Goal: Task Accomplishment & Management: Manage account settings

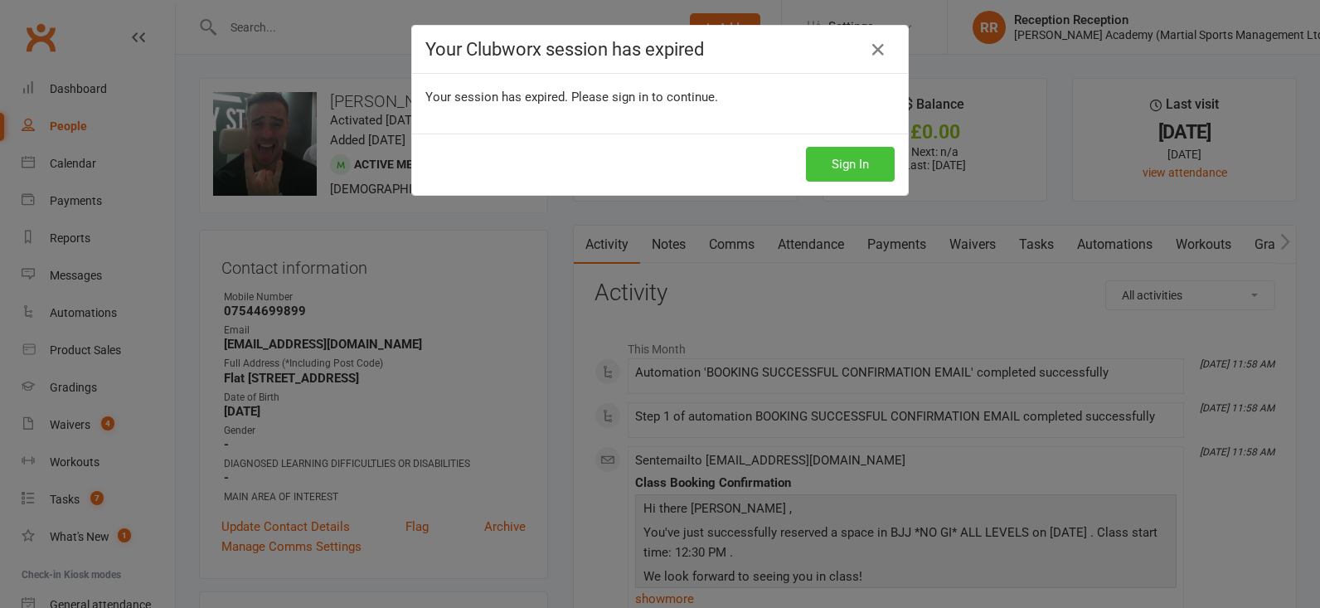
click at [877, 147] on button "Sign In" at bounding box center [850, 164] width 89 height 35
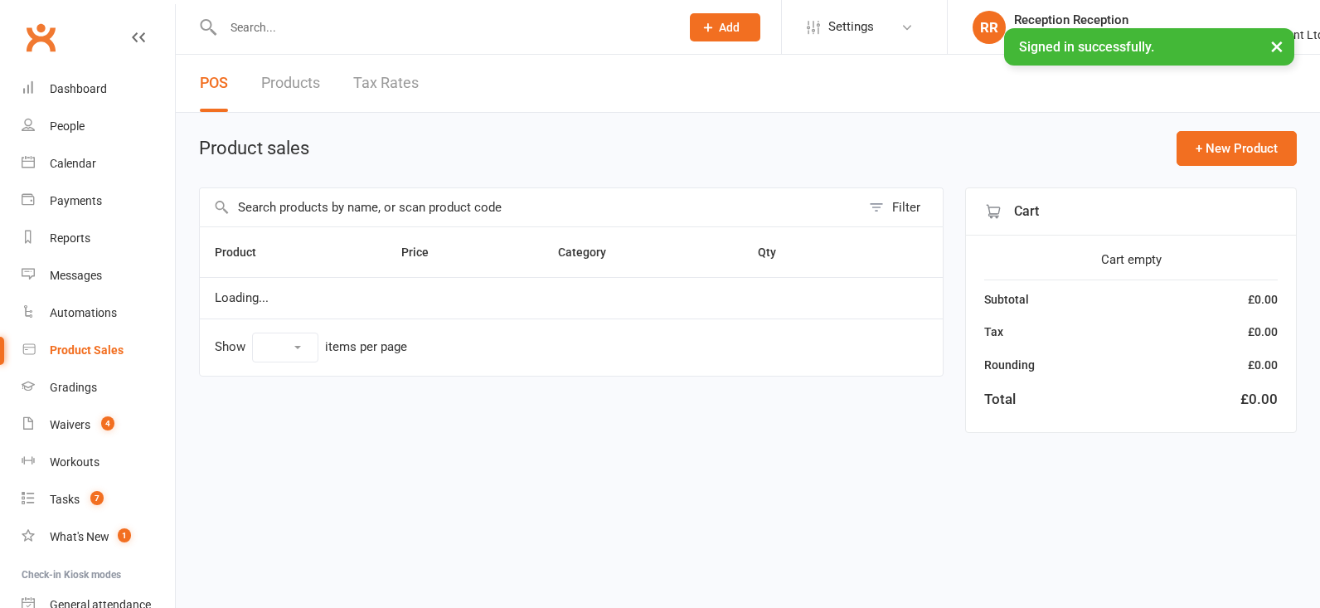
select select "50"
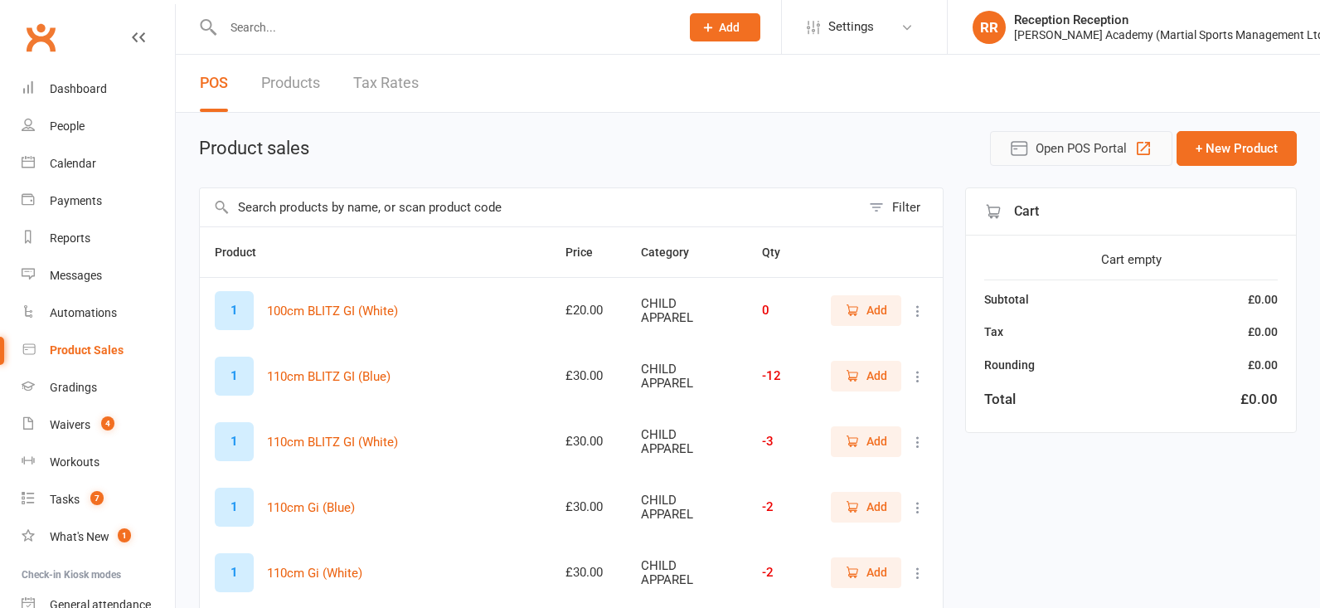
click at [1142, 145] on icon "button" at bounding box center [1144, 148] width 20 height 20
click at [51, 129] on div "People" at bounding box center [67, 125] width 35 height 13
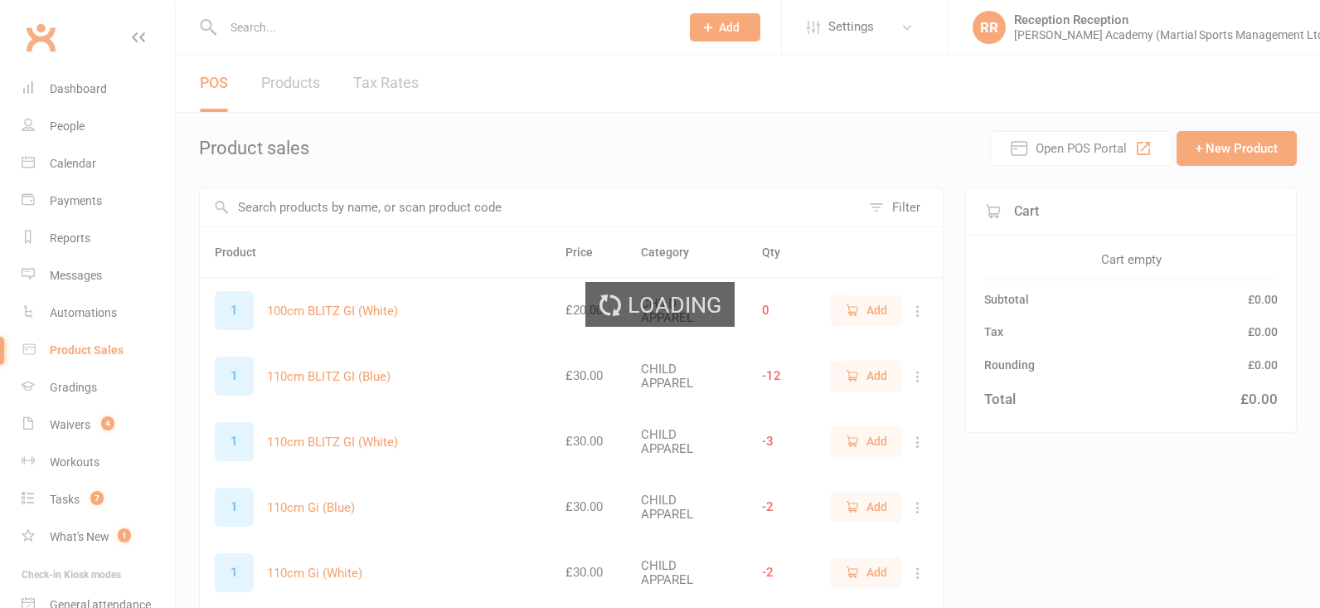
select select "100"
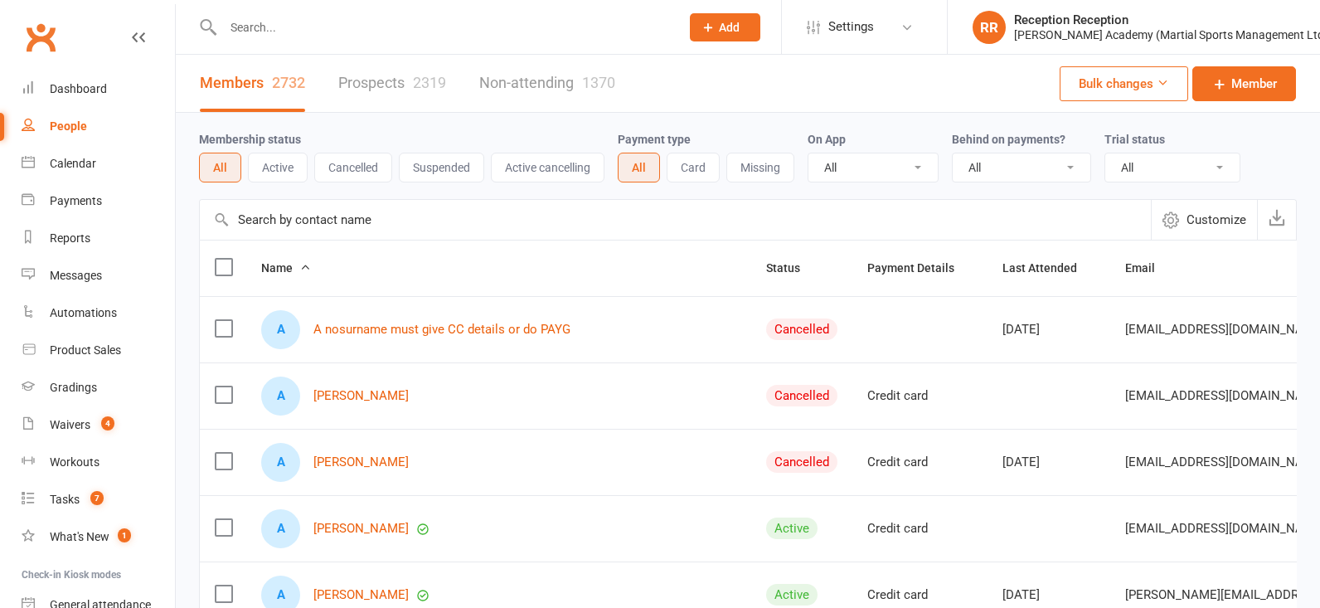
click at [313, 220] on input "text" at bounding box center [675, 220] width 951 height 40
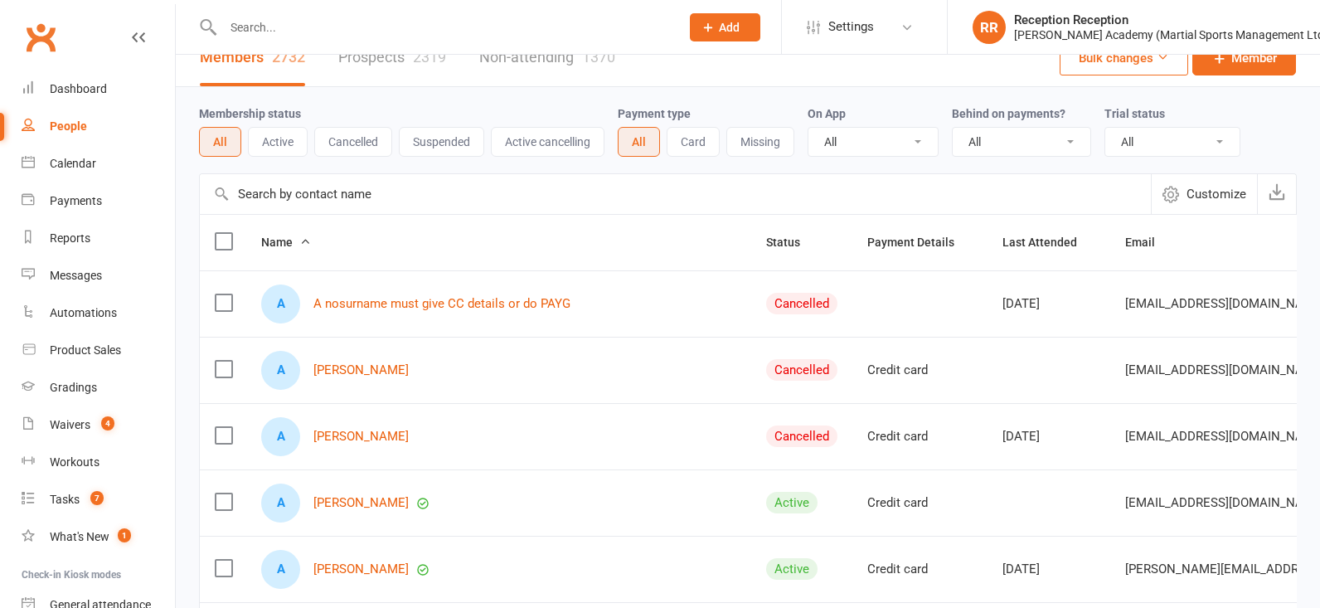
scroll to position [27, 0]
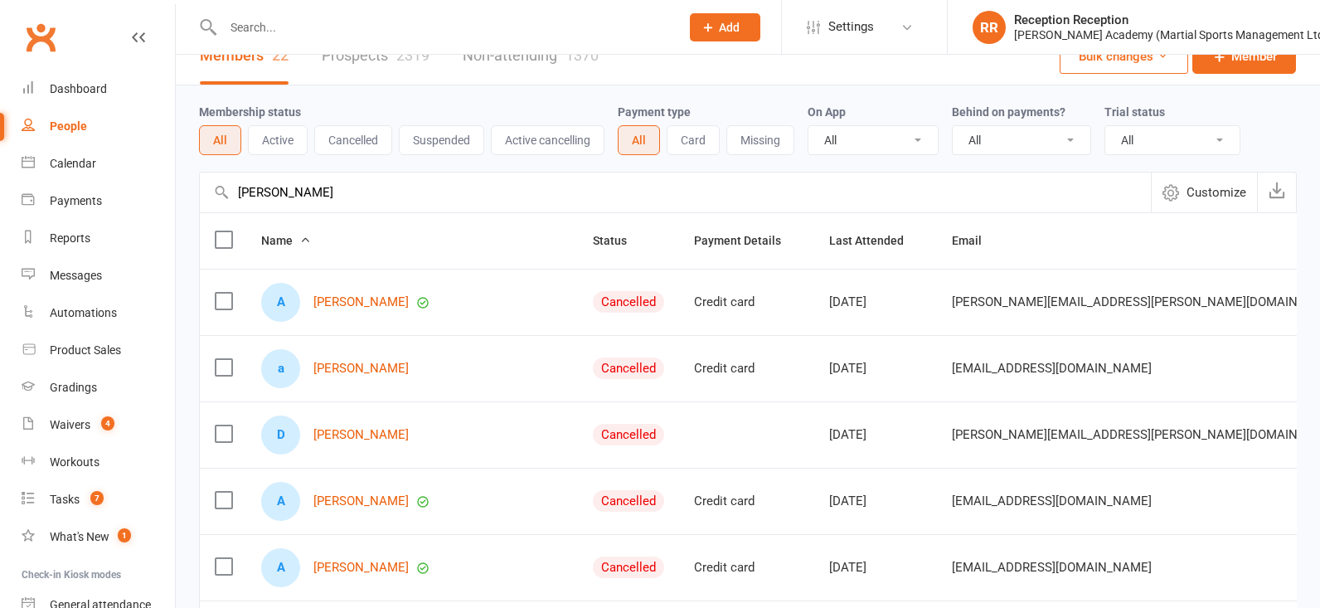
type input "adam spencer"
drag, startPoint x: 268, startPoint y: 139, endPoint x: 357, endPoint y: 313, distance: 195.4
click at [357, 309] on link "Adam Spence" at bounding box center [360, 302] width 95 height 14
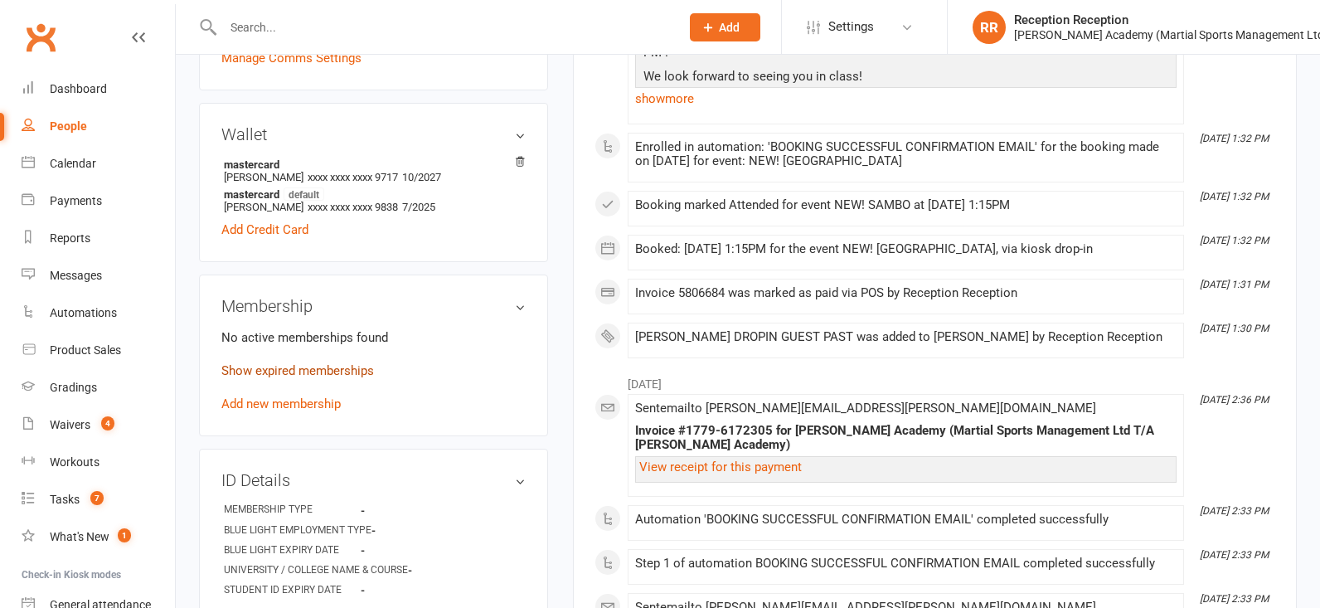
scroll to position [501, 0]
click at [313, 396] on link "Add new membership" at bounding box center [280, 403] width 119 height 15
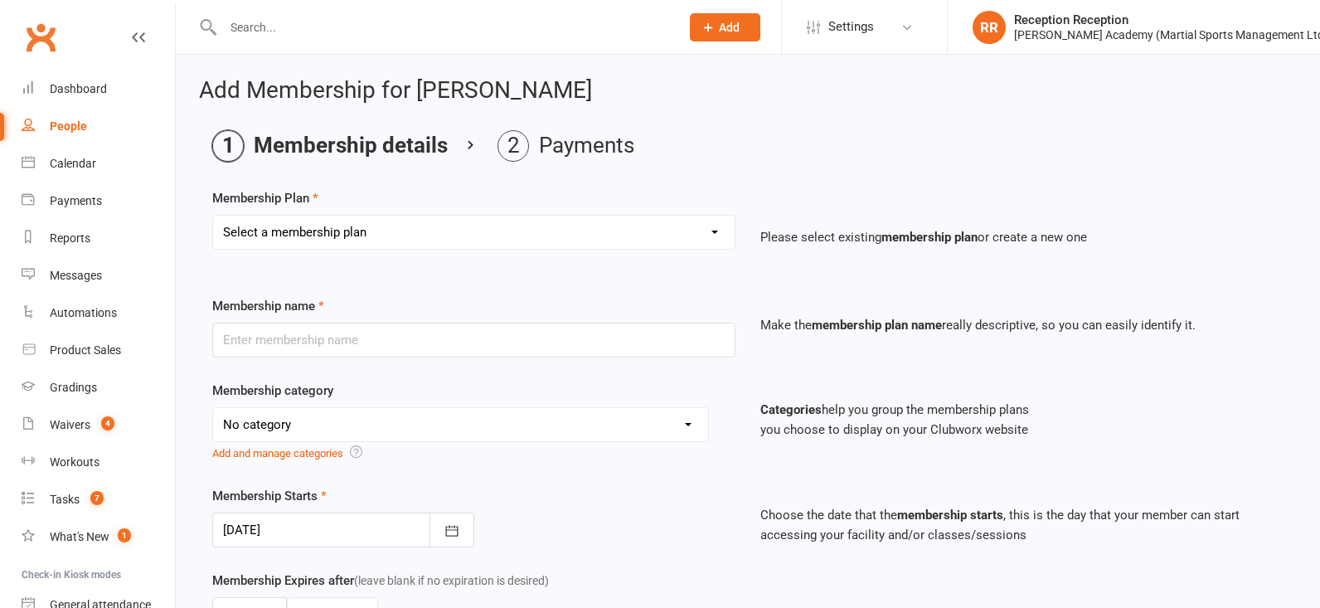
select select "9"
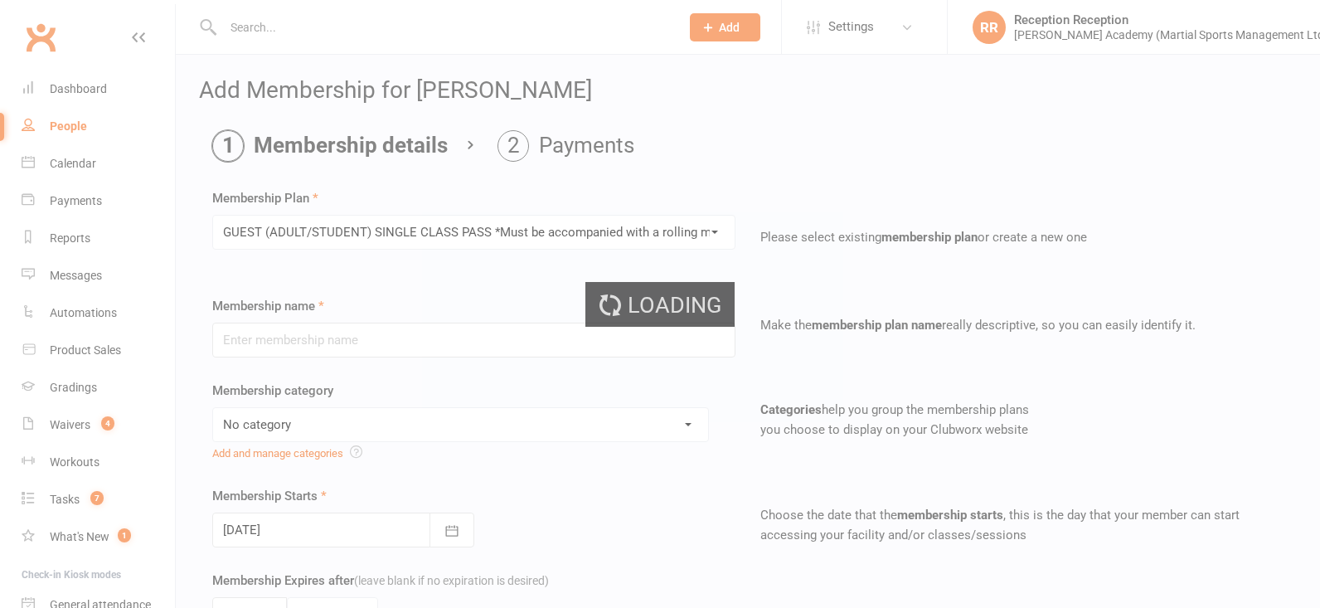
type input "GUEST (ADULT/STUDENT) SINGLE CLASS PASS *Must be accompanied with a rolling mem…"
select select "7"
type input "1"
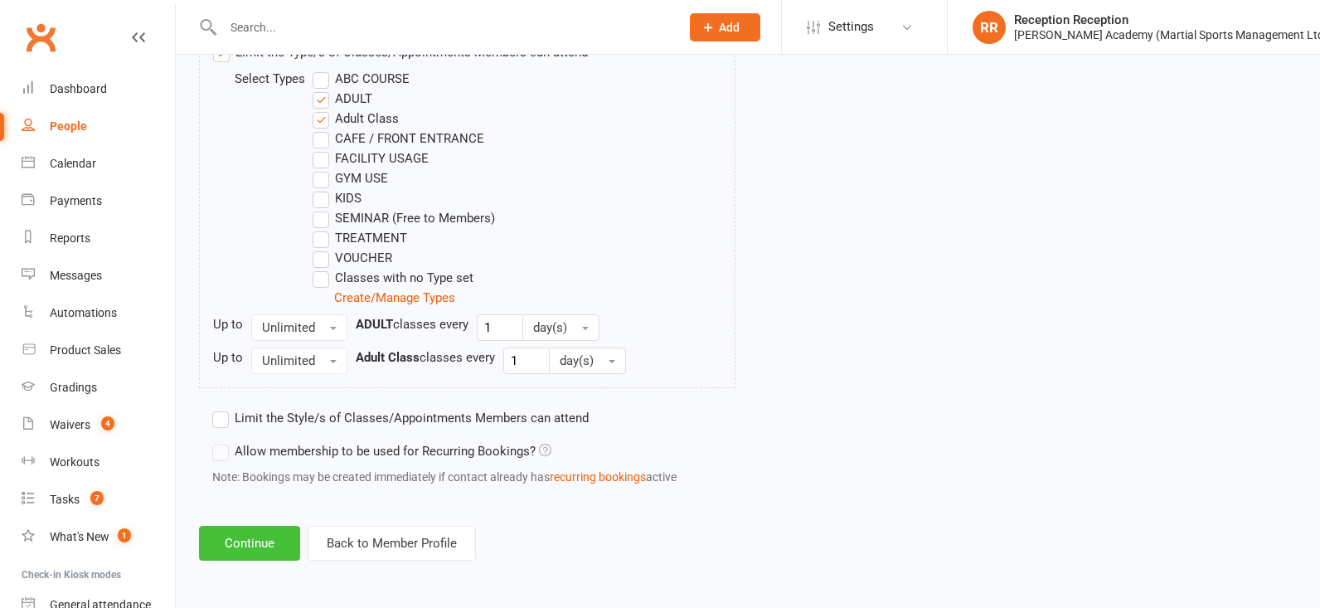
scroll to position [897, 0]
click at [277, 533] on button "Continue" at bounding box center [249, 543] width 101 height 35
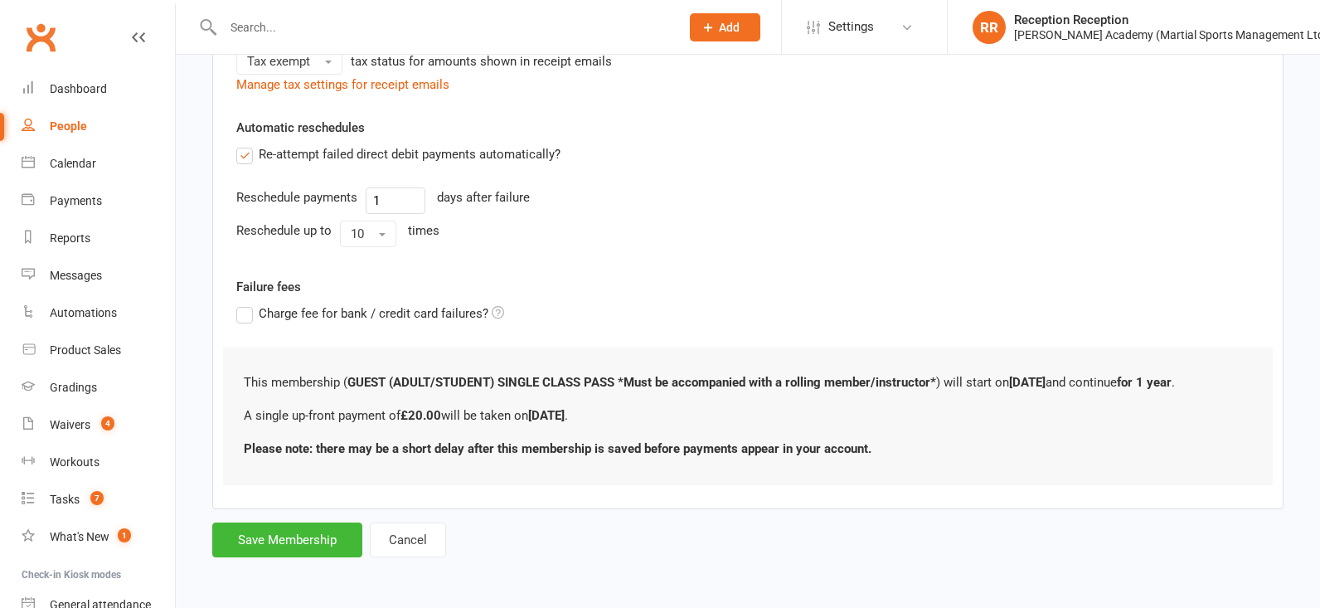
scroll to position [0, 0]
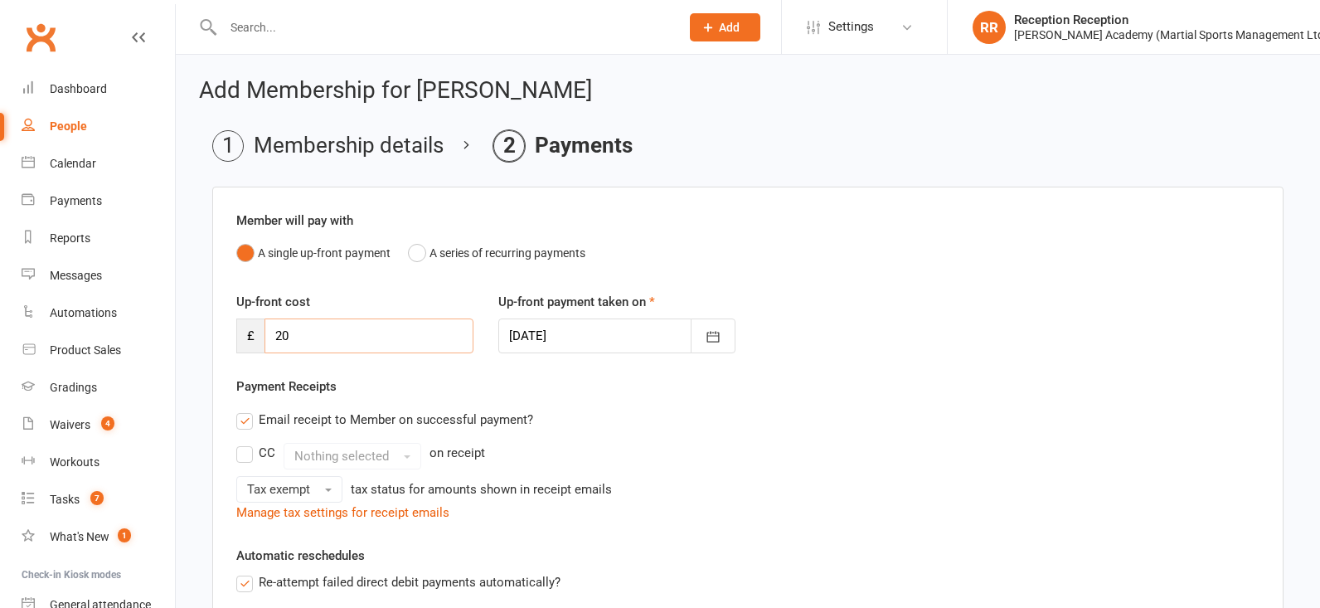
click at [334, 341] on input "20" at bounding box center [369, 335] width 209 height 35
type input "2"
type input "5"
click at [745, 430] on div "Email receipt to Member on successful payment?" at bounding box center [741, 419] width 1037 height 33
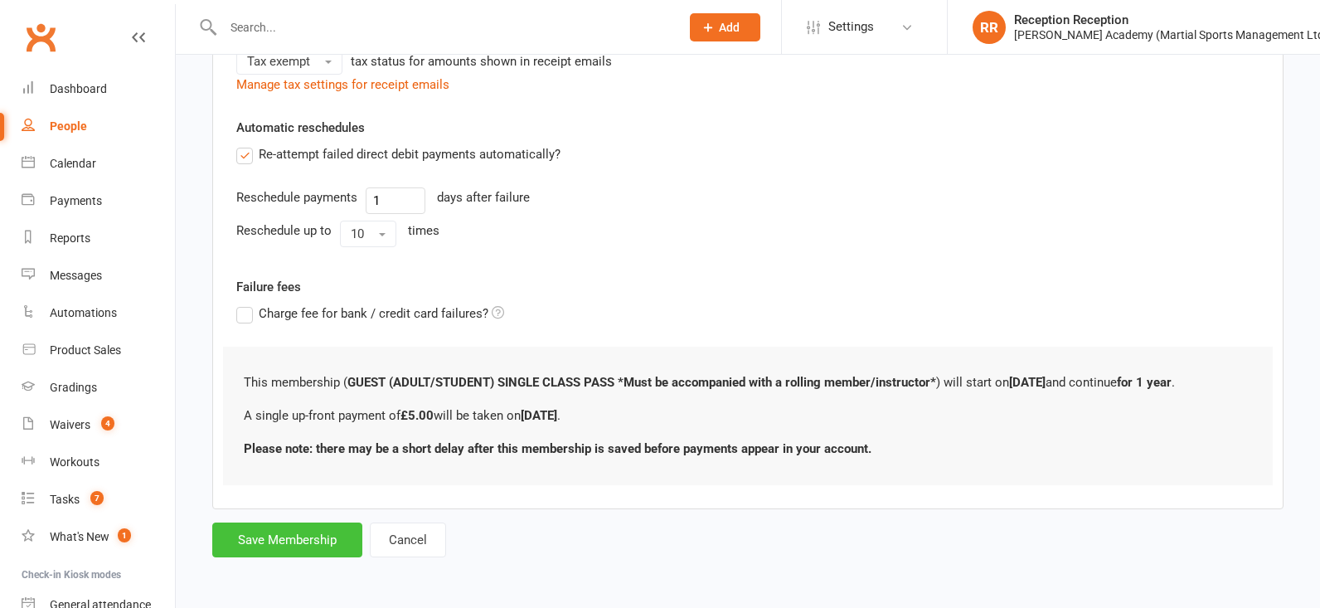
scroll to position [433, 0]
click at [307, 538] on button "Save Membership" at bounding box center [287, 539] width 150 height 35
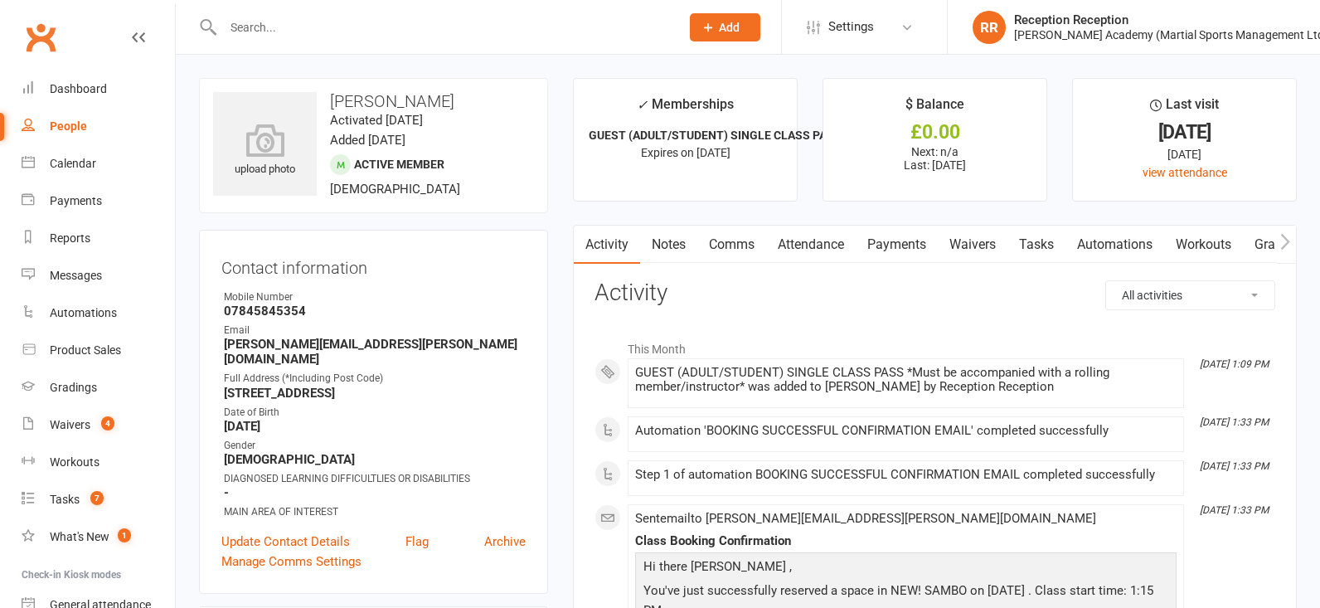
click at [868, 250] on link "Payments" at bounding box center [897, 245] width 82 height 38
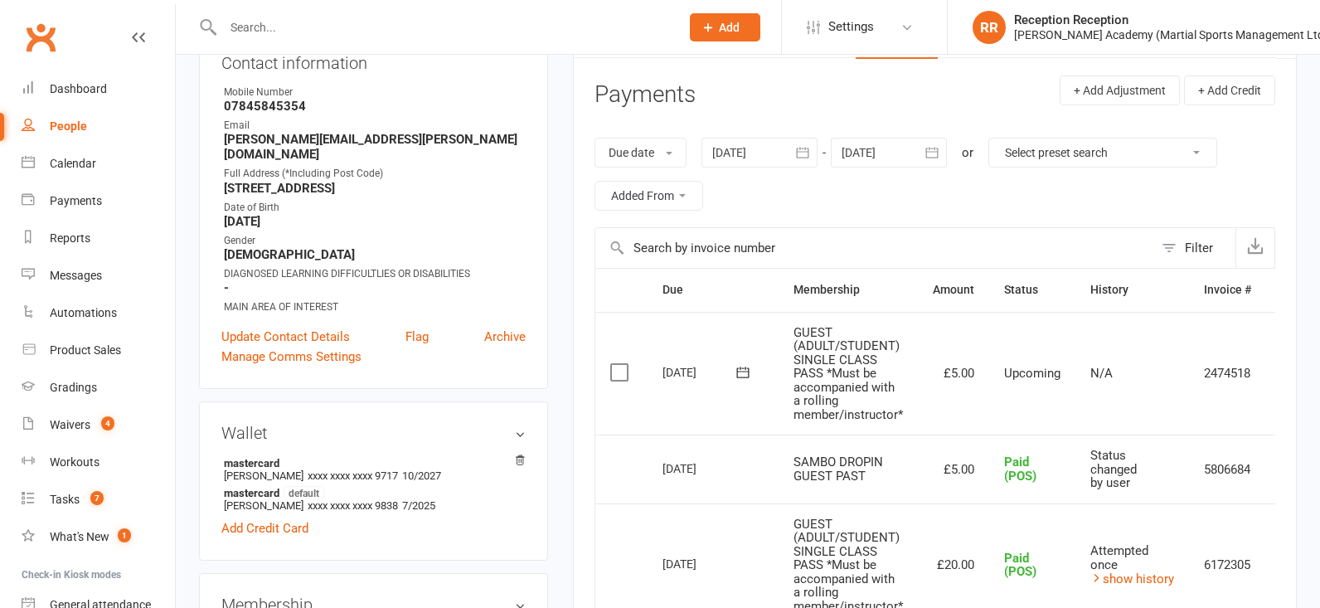
scroll to position [245, 0]
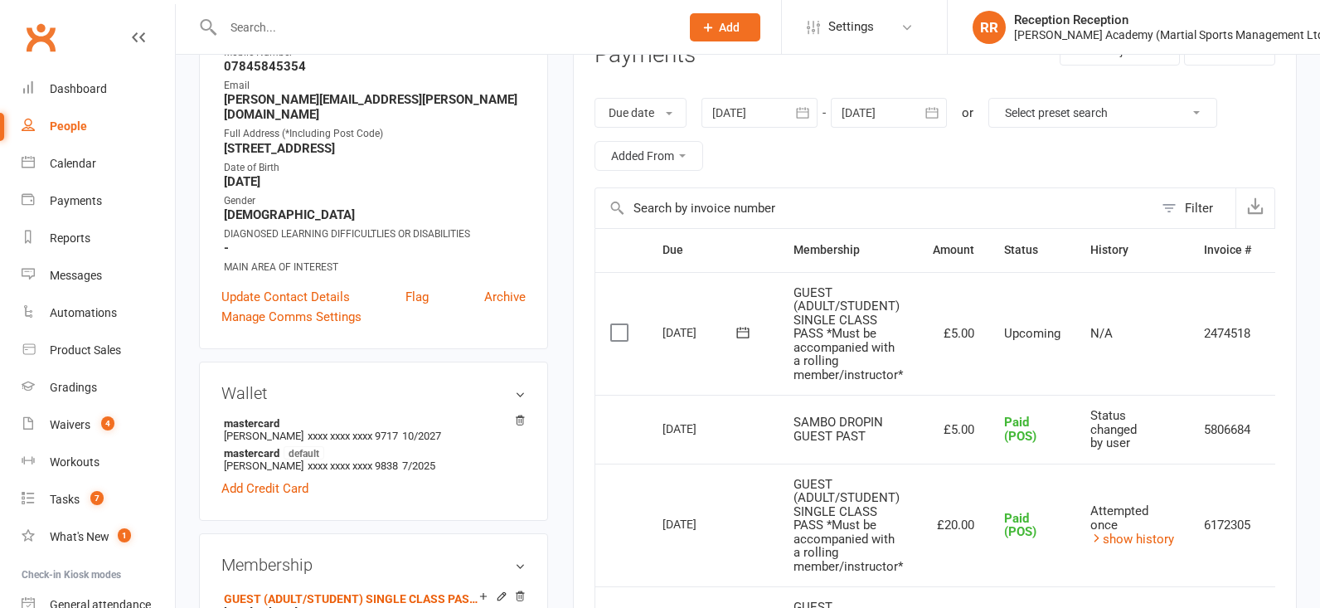
drag, startPoint x: 1251, startPoint y: 359, endPoint x: 1245, endPoint y: 349, distance: 12.0
click at [1251, 359] on td "2474518" at bounding box center [1227, 334] width 77 height 124
click at [1233, 339] on td "2474518" at bounding box center [1227, 334] width 77 height 124
click at [1232, 339] on td "2474518" at bounding box center [1227, 334] width 77 height 124
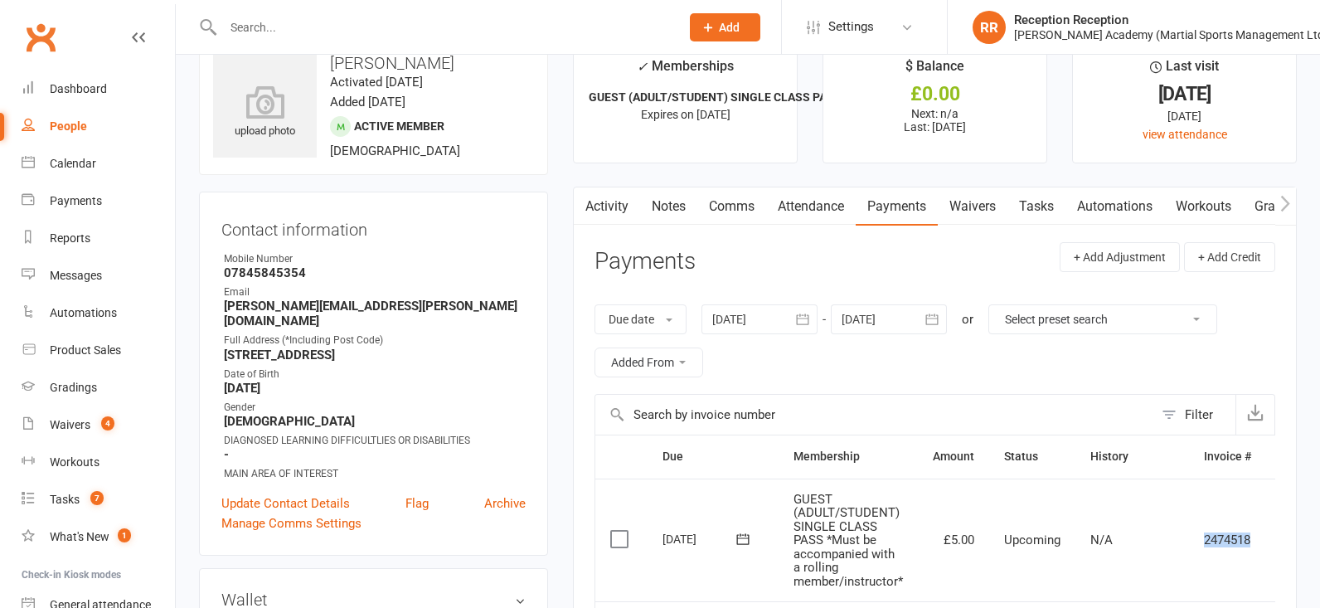
scroll to position [0, 0]
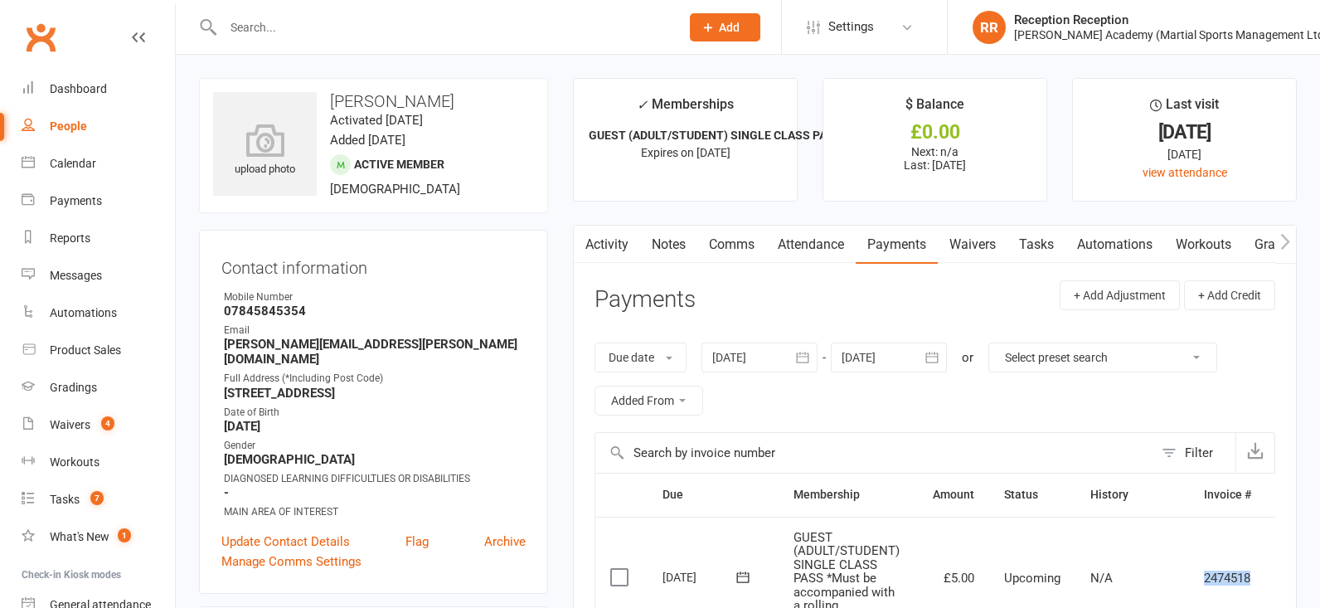
click at [983, 249] on link "Waivers" at bounding box center [973, 245] width 70 height 38
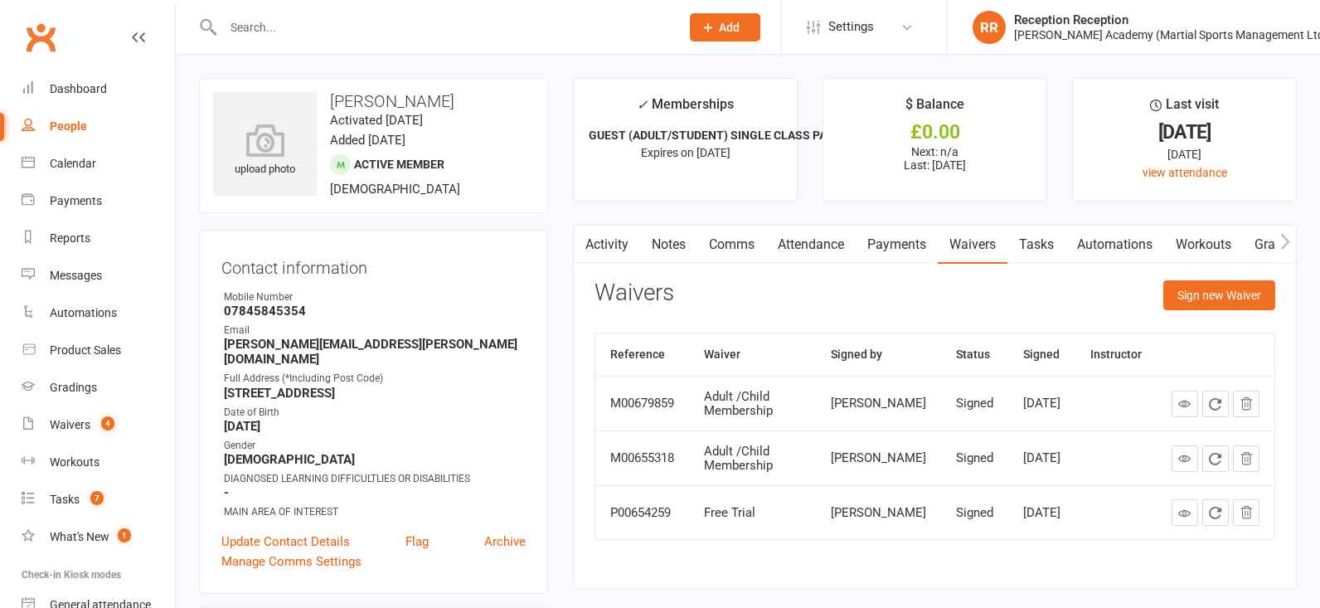
click at [914, 252] on link "Payments" at bounding box center [897, 245] width 82 height 38
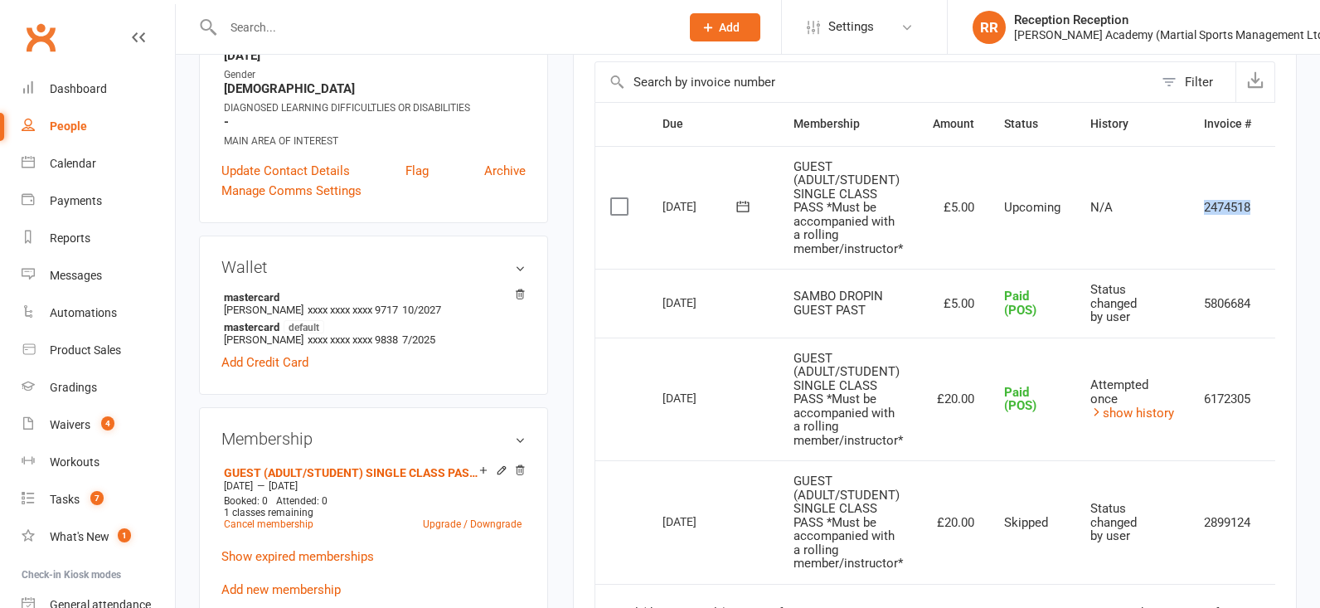
scroll to position [309, 0]
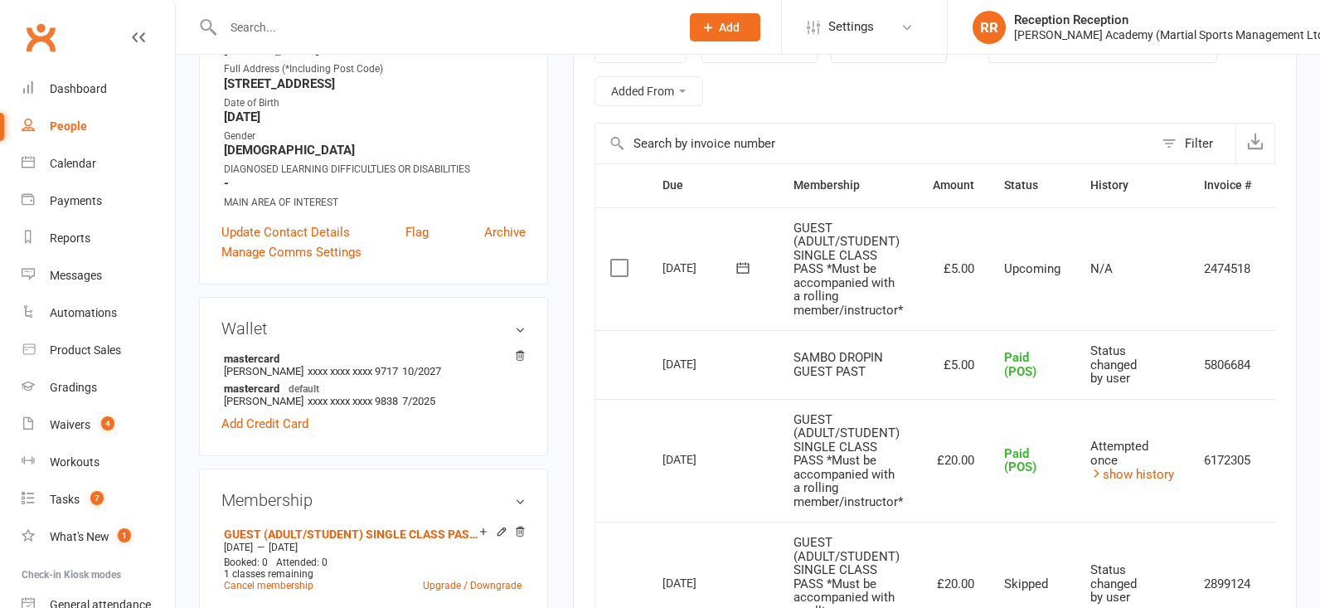
drag, startPoint x: 1101, startPoint y: 284, endPoint x: 1100, endPoint y: 270, distance: 14.1
click at [1101, 278] on td "N/A" at bounding box center [1133, 269] width 114 height 124
click at [1100, 269] on span "N/A" at bounding box center [1101, 268] width 22 height 15
click at [1046, 270] on span "Upcoming" at bounding box center [1032, 268] width 56 height 15
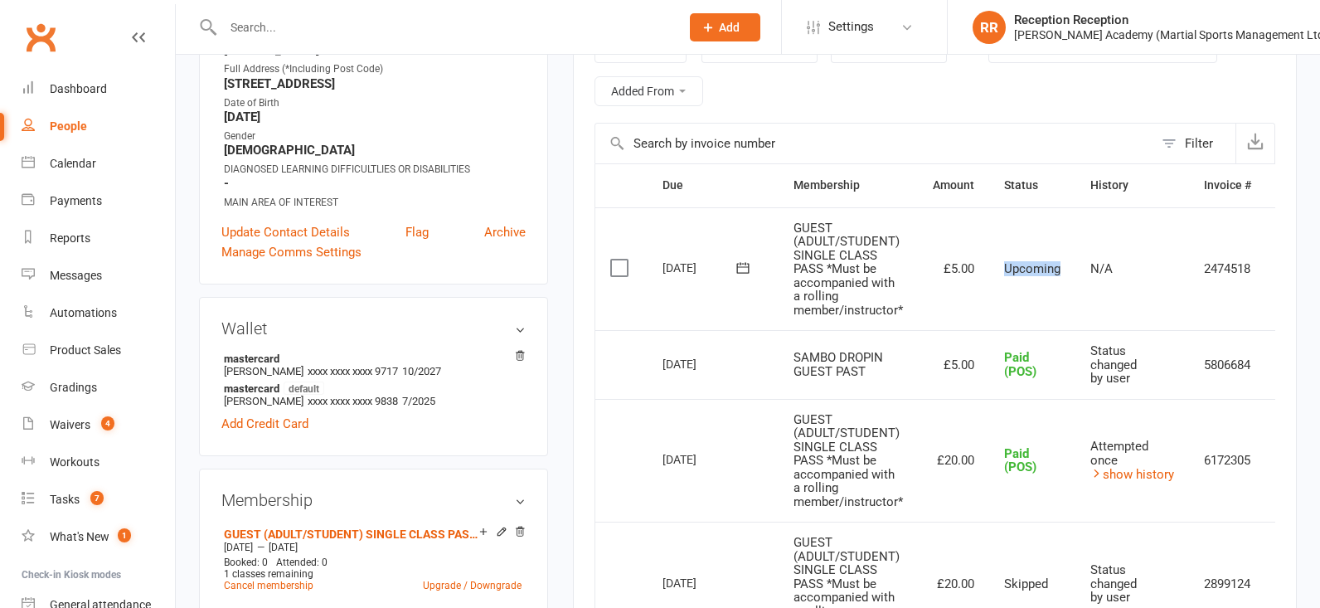
click at [1046, 270] on span "Upcoming" at bounding box center [1032, 268] width 56 height 15
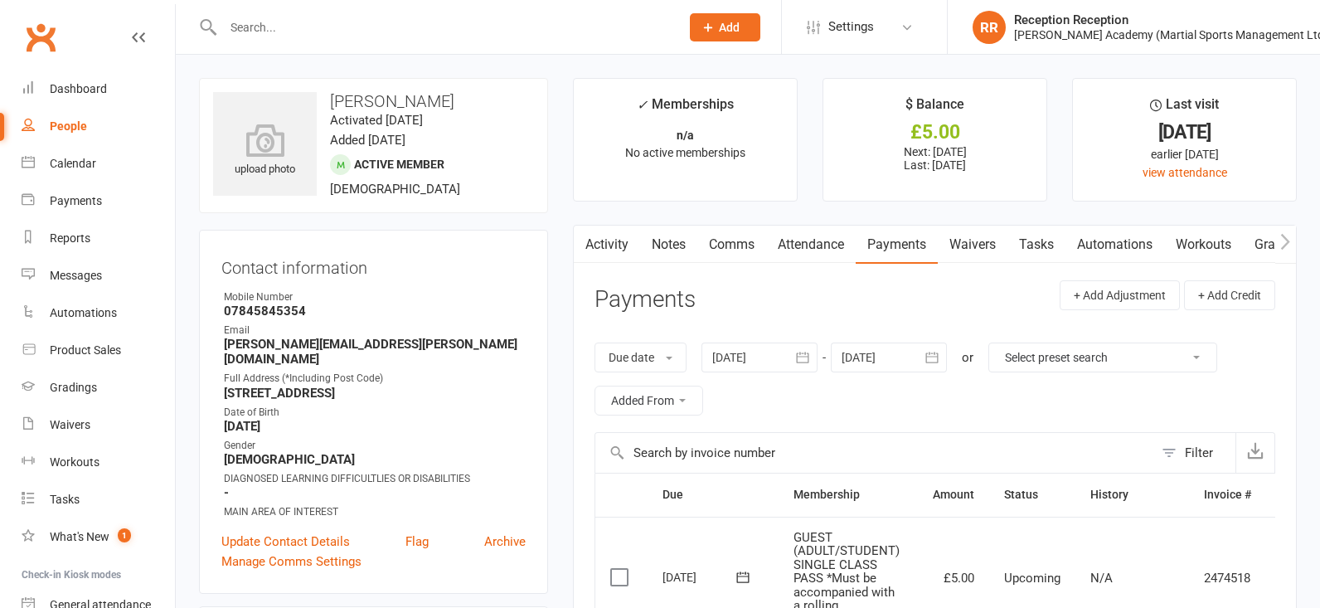
scroll to position [309, 0]
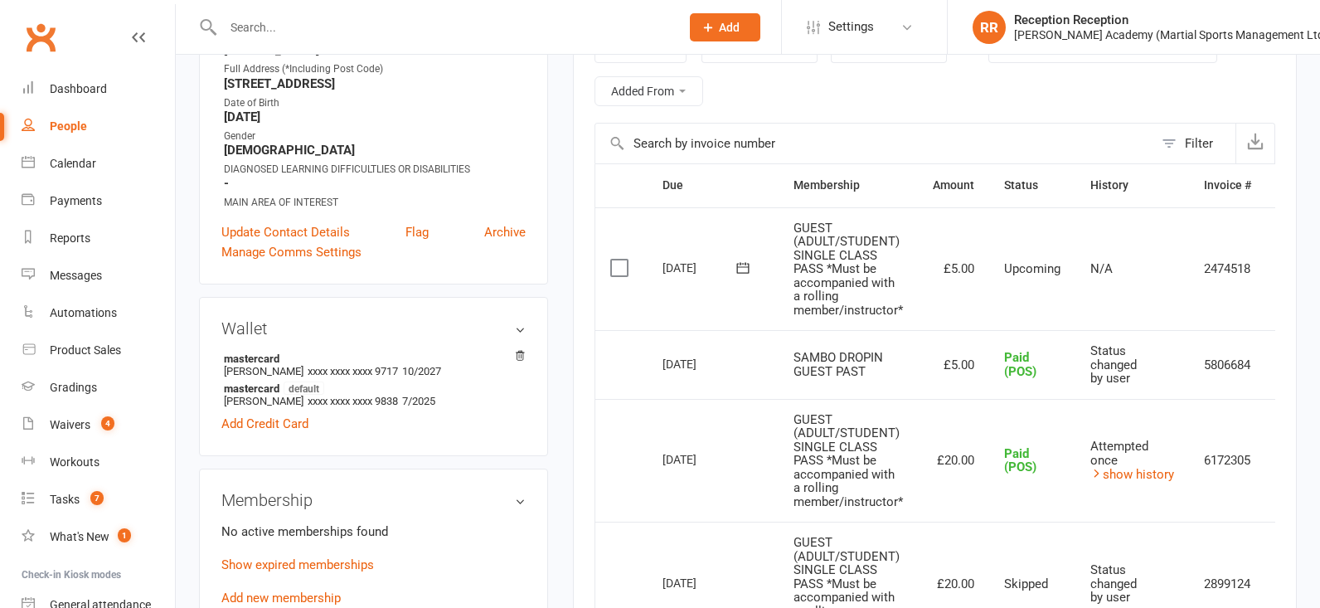
click at [621, 267] on label at bounding box center [621, 268] width 22 height 17
click at [621, 260] on input "checkbox" at bounding box center [615, 260] width 11 height 0
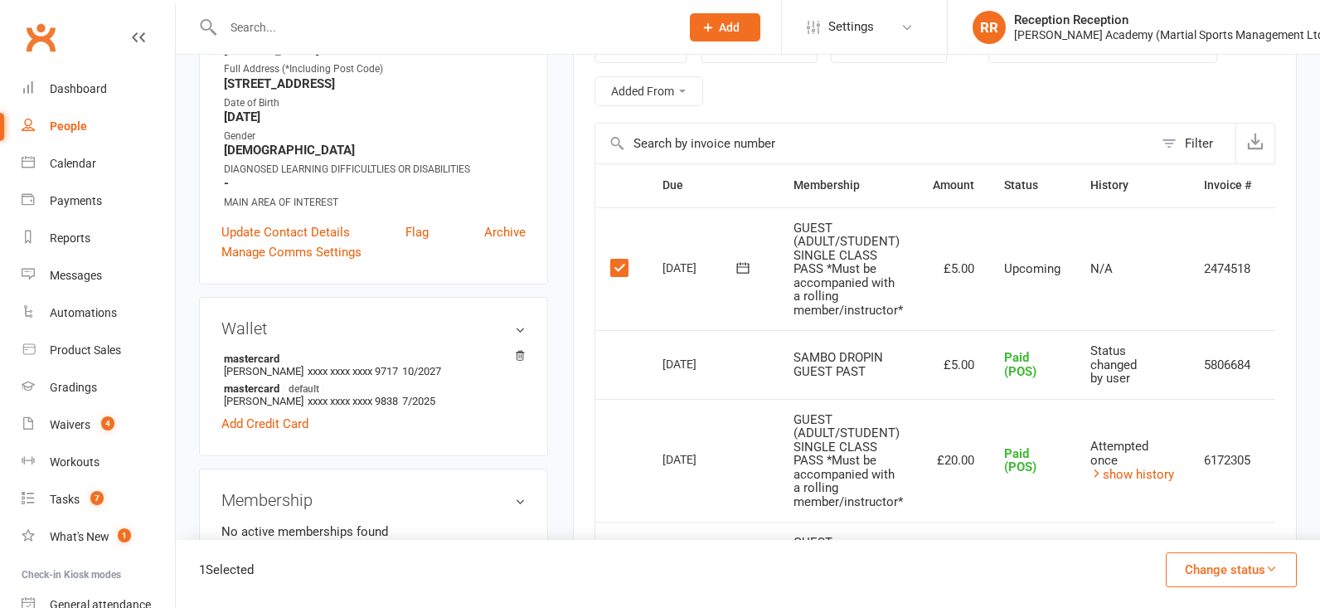
click at [1264, 566] on button "Change status" at bounding box center [1231, 569] width 131 height 35
click at [1158, 457] on link "Paid (POS)" at bounding box center [1214, 458] width 164 height 33
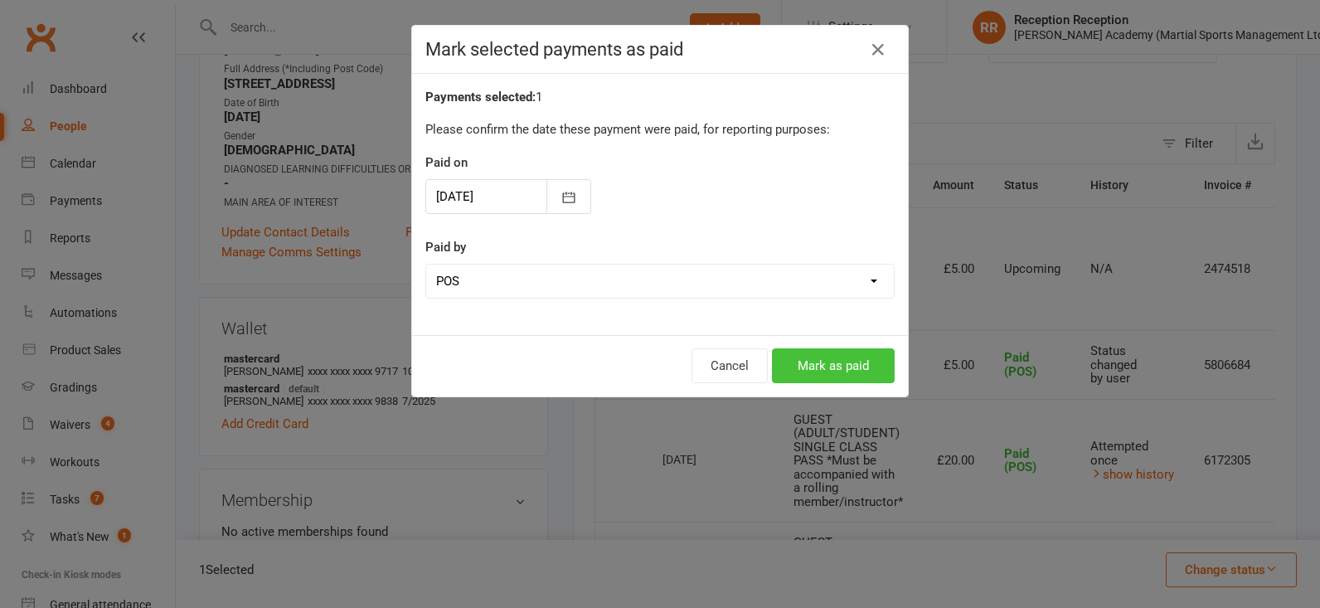
click at [810, 373] on button "Mark as paid" at bounding box center [833, 365] width 123 height 35
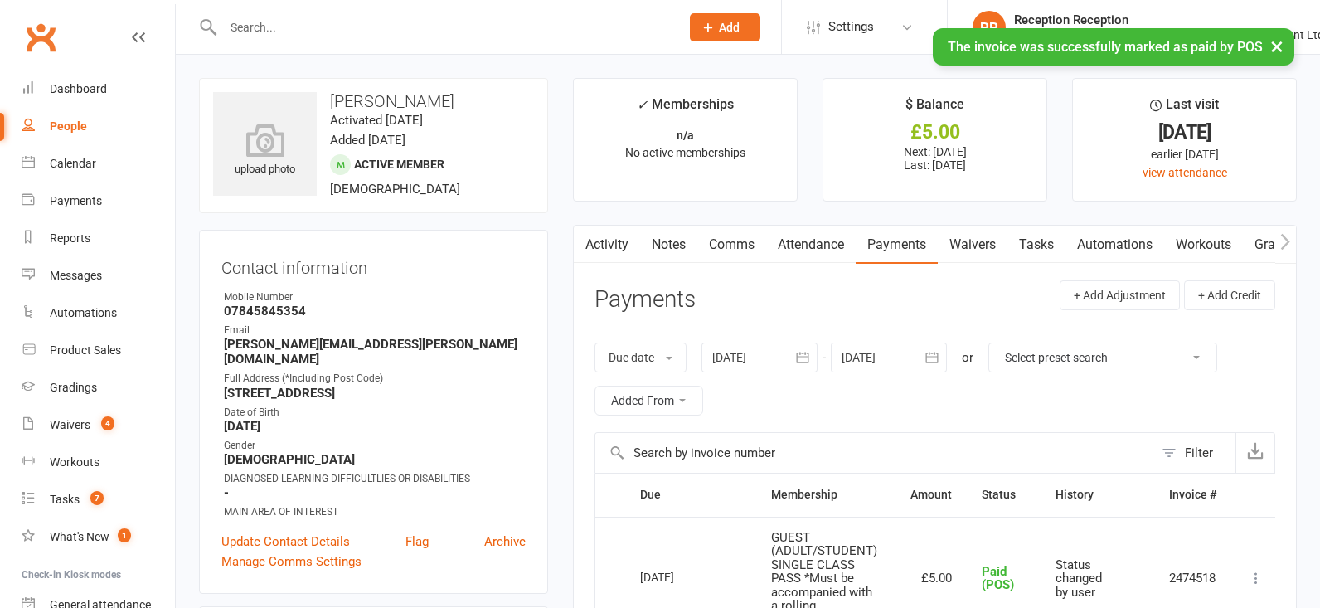
scroll to position [0, 0]
